Goal: Manage account settings

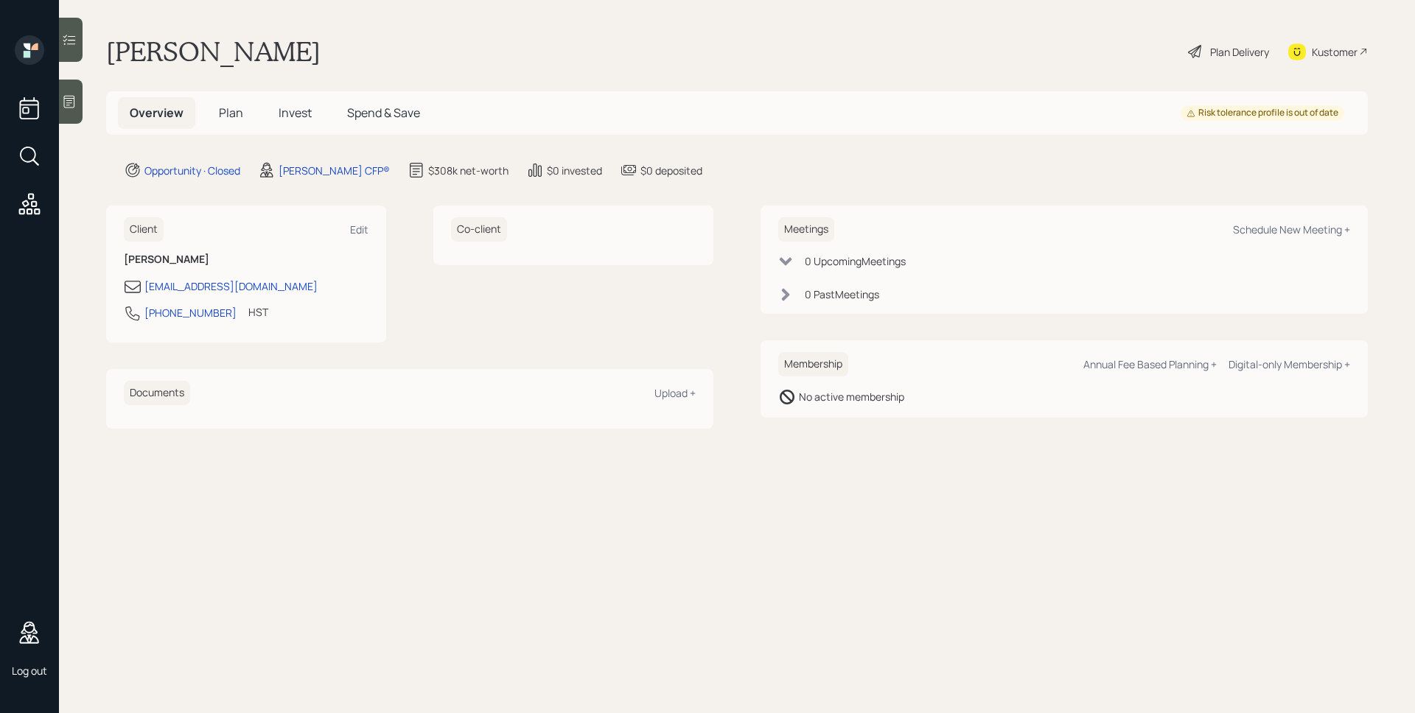
click at [299, 113] on span "Invest" at bounding box center [295, 113] width 33 height 16
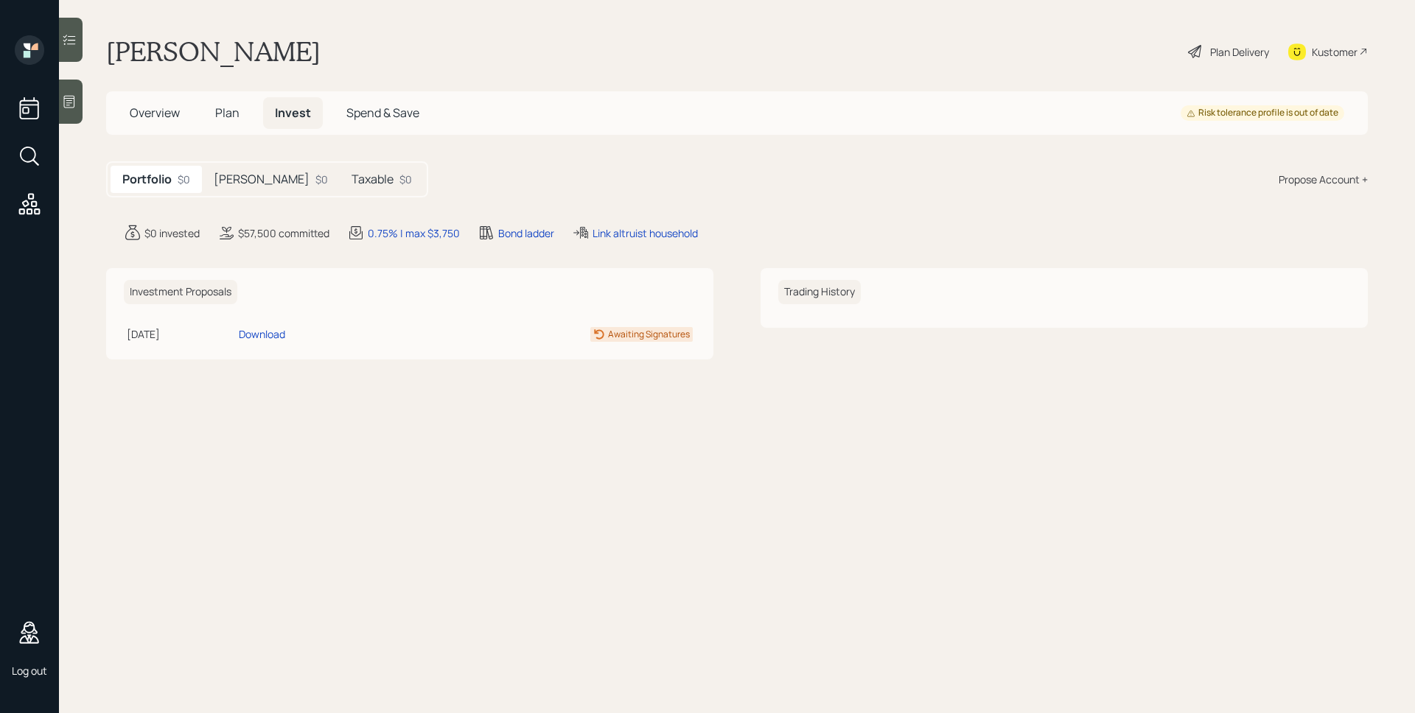
click at [162, 109] on span "Overview" at bounding box center [155, 113] width 50 height 16
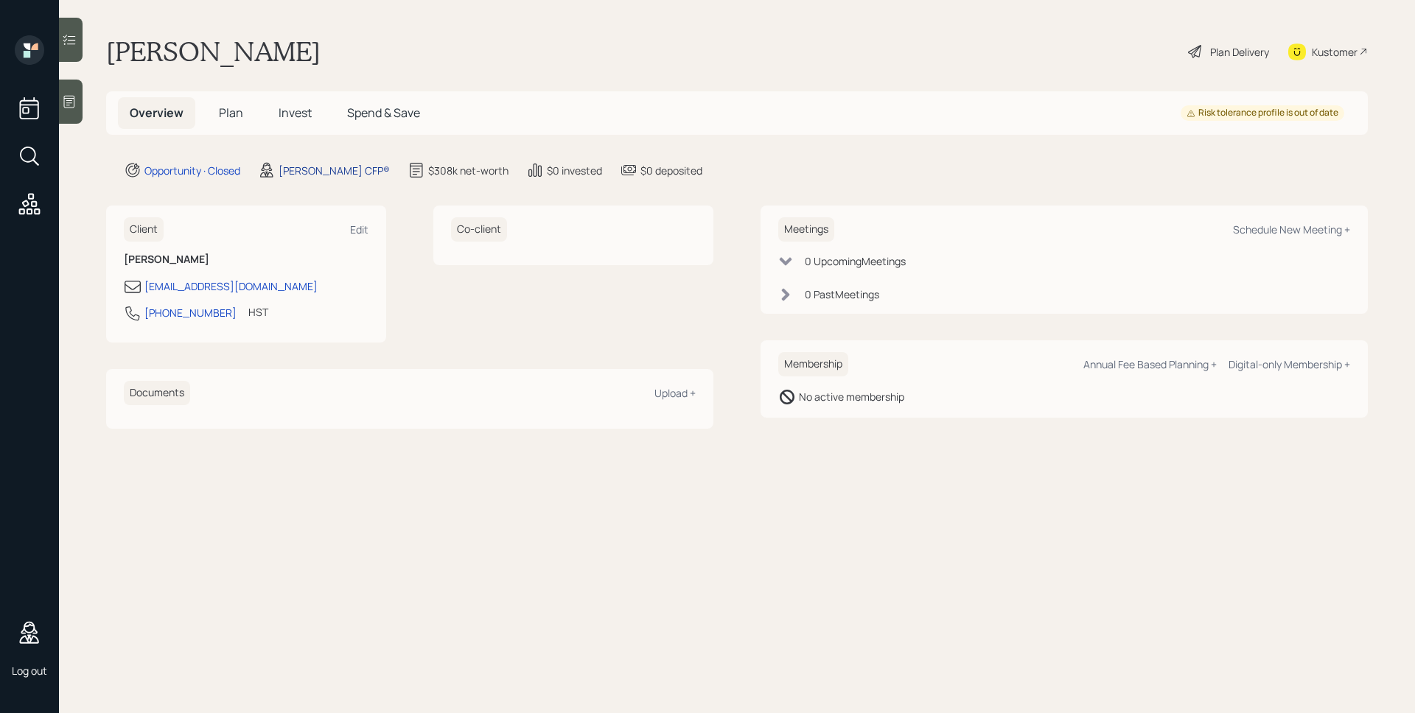
click at [309, 175] on div "[PERSON_NAME] CFP®" at bounding box center [334, 170] width 111 height 15
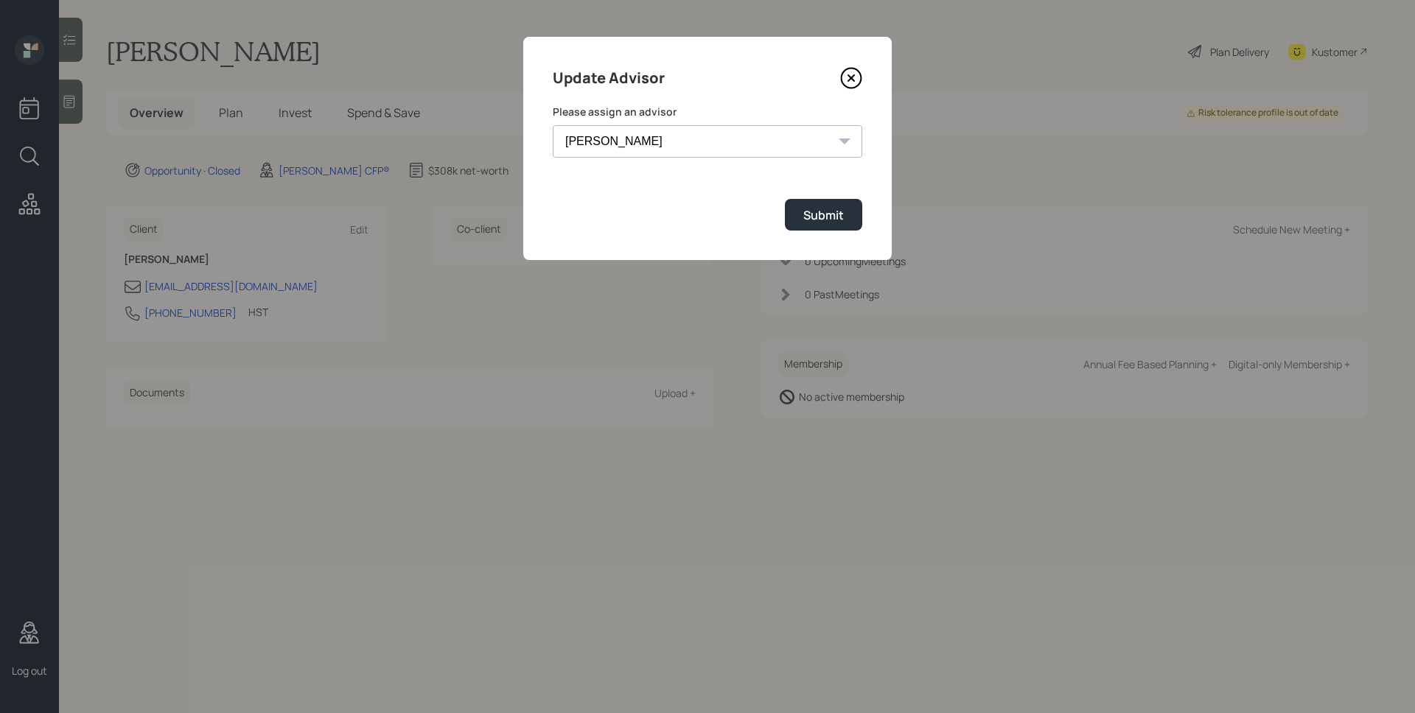
click at [648, 148] on select "[PERSON_NAME] [PERSON_NAME] [PERSON_NAME] End [PERSON_NAME] [PERSON_NAME] [PERS…" at bounding box center [707, 141] width 309 height 32
select select "0b795ae8-1863-4763-b3fc-5d179ee76cb1"
click at [553, 125] on select "[PERSON_NAME] [PERSON_NAME] [PERSON_NAME] End [PERSON_NAME] [PERSON_NAME] [PERS…" at bounding box center [707, 141] width 309 height 32
click at [810, 209] on div "Submit" at bounding box center [823, 215] width 41 height 16
